Goal: Information Seeking & Learning: Learn about a topic

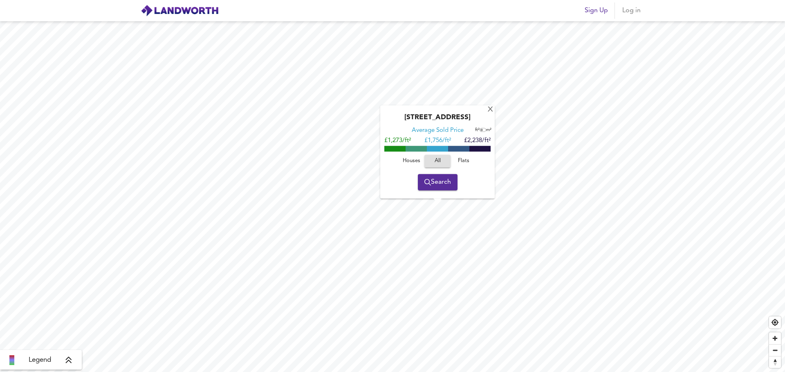
click at [437, 145] on div "Average Sold Price ft² m² £1,273/ft² £ 1,756/ft² £2,238/ft²" at bounding box center [437, 138] width 106 height 23
click at [444, 129] on div "Average Sold Price" at bounding box center [437, 131] width 52 height 8
click at [462, 117] on div "[STREET_ADDRESS]" at bounding box center [437, 120] width 106 height 13
click at [439, 182] on span "Search" at bounding box center [437, 182] width 27 height 11
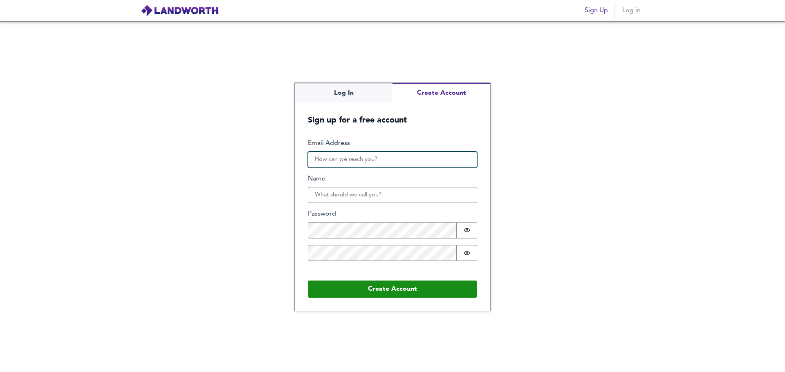
click at [379, 165] on input "Email Address" at bounding box center [392, 160] width 169 height 16
click at [612, 108] on div "Log In Create Account Sign up for a free account Email Address Name Password Pa…" at bounding box center [392, 196] width 785 height 351
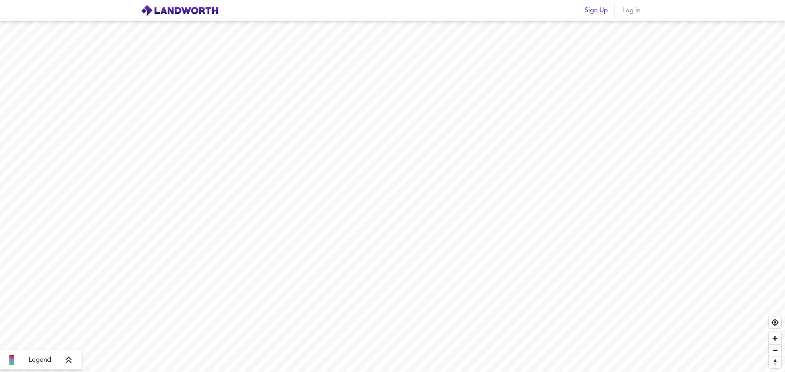
click at [67, 359] on icon at bounding box center [69, 360] width 6 height 7
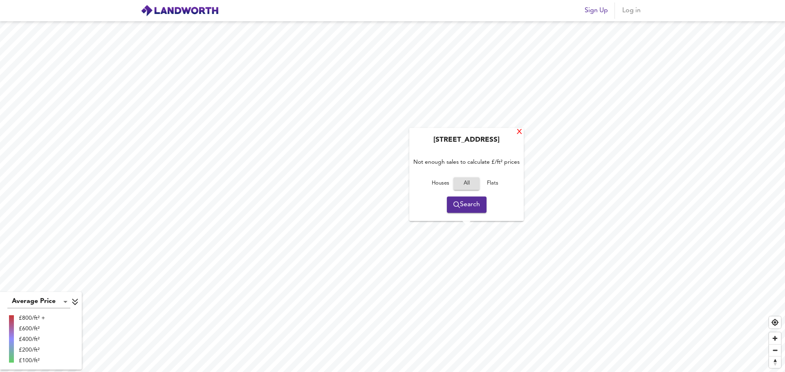
click at [519, 135] on div "X" at bounding box center [519, 133] width 7 height 8
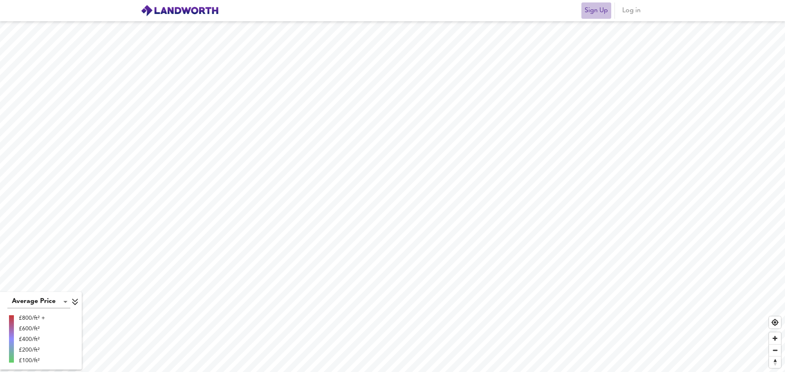
click at [593, 8] on span "Sign Up" at bounding box center [595, 10] width 23 height 11
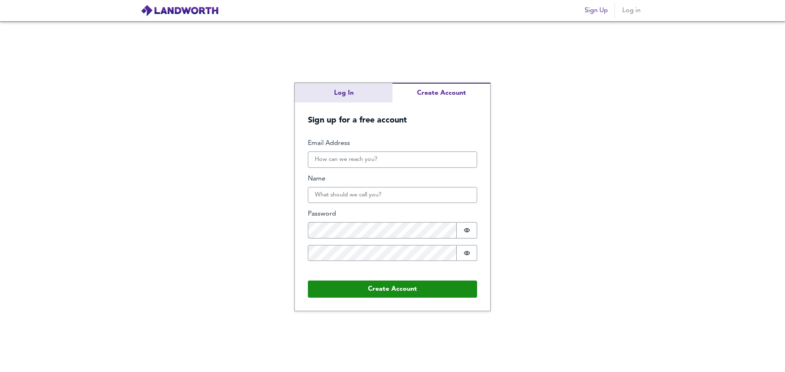
click at [333, 97] on div "Log In Create Account Sign up for a free account Email Address Name Password Pa…" at bounding box center [392, 196] width 785 height 351
click at [440, 114] on div "Log In Create Account Sign up for a free account Email Address Name Password Pa…" at bounding box center [392, 197] width 195 height 228
